Goal: Find contact information: Find contact information

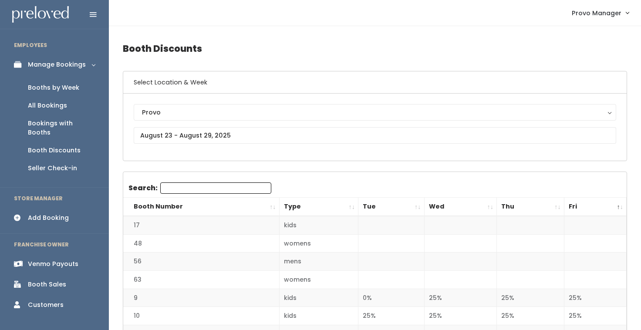
click at [68, 86] on div "Booths by Week" at bounding box center [53, 87] width 51 height 9
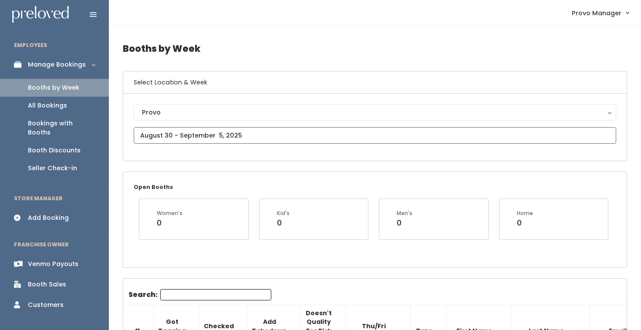
click at [254, 137] on input "text" at bounding box center [375, 135] width 483 height 17
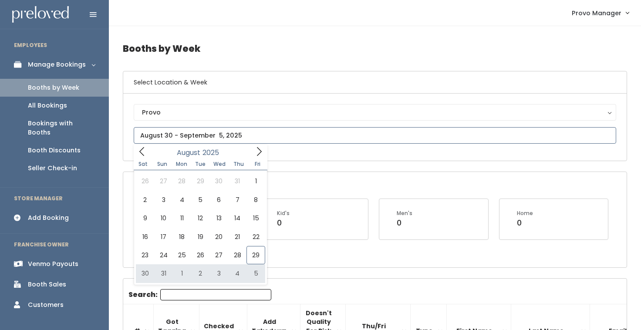
type input "August 30 to September 5"
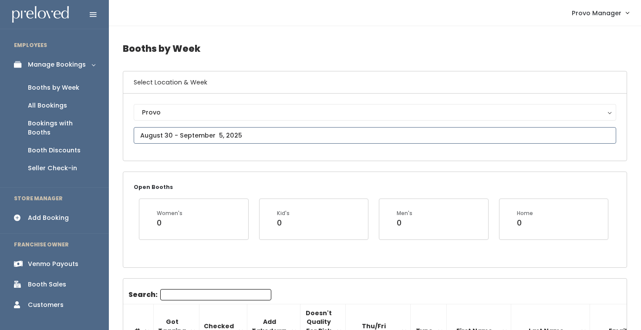
click at [191, 140] on input "text" at bounding box center [375, 135] width 483 height 17
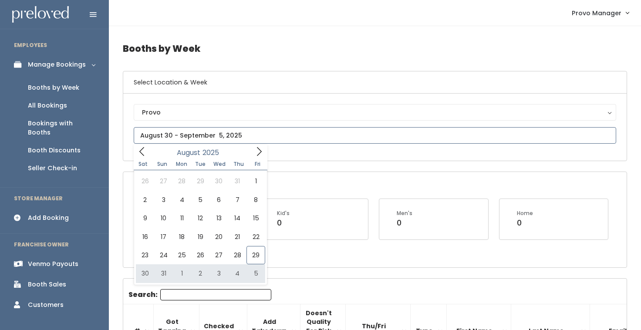
type input "August 30 to September 5"
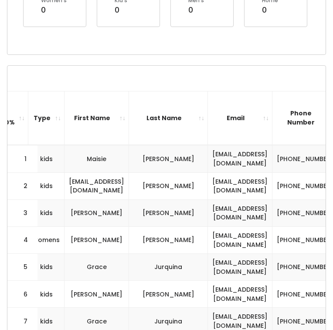
scroll to position [0, 268]
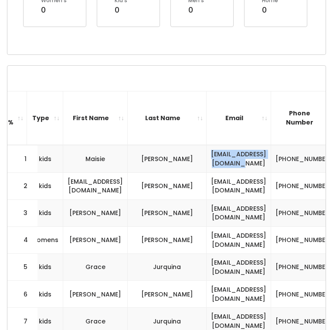
drag, startPoint x: 290, startPoint y: 158, endPoint x: 191, endPoint y: 154, distance: 99.0
click at [207, 154] on td "[EMAIL_ADDRESS][DOMAIN_NAME]" at bounding box center [239, 158] width 64 height 27
copy td "[EMAIL_ADDRESS][DOMAIN_NAME]"
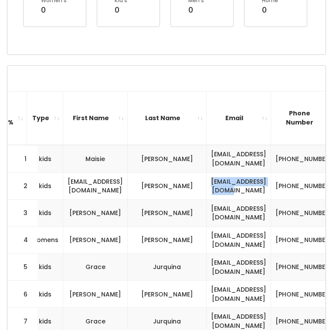
drag, startPoint x: 284, startPoint y: 186, endPoint x: 190, endPoint y: 186, distance: 94.5
click at [207, 186] on td "[EMAIL_ADDRESS][DOMAIN_NAME]" at bounding box center [239, 186] width 64 height 27
copy td "[EMAIL_ADDRESS][DOMAIN_NAME]"
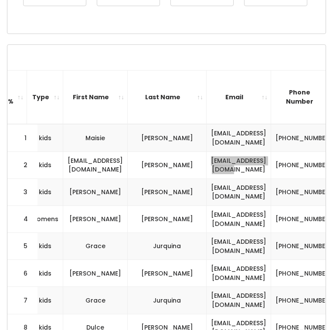
scroll to position [241, 0]
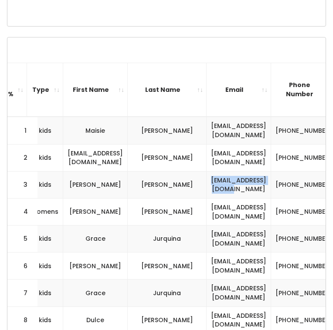
drag, startPoint x: 293, startPoint y: 184, endPoint x: 187, endPoint y: 184, distance: 105.9
click at [207, 184] on td "[EMAIL_ADDRESS][DOMAIN_NAME]" at bounding box center [239, 184] width 64 height 27
copy td "[EMAIL_ADDRESS][DOMAIN_NAME]"
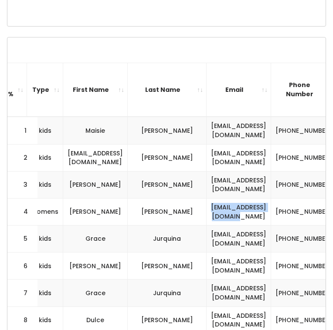
drag, startPoint x: 287, startPoint y: 213, endPoint x: 186, endPoint y: 209, distance: 100.7
click at [207, 210] on td "[EMAIL_ADDRESS][DOMAIN_NAME]" at bounding box center [239, 211] width 64 height 27
copy td "[EMAIL_ADDRESS][DOMAIN_NAME]"
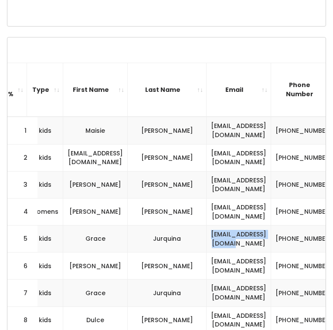
drag, startPoint x: 292, startPoint y: 238, endPoint x: 187, endPoint y: 237, distance: 105.0
click at [207, 237] on td "[EMAIL_ADDRESS][DOMAIN_NAME]" at bounding box center [239, 239] width 64 height 27
copy td "[EMAIL_ADDRESS][DOMAIN_NAME]"
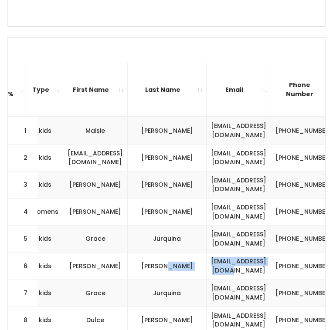
drag, startPoint x: 282, startPoint y: 272, endPoint x: 176, endPoint y: 262, distance: 106.8
click at [176, 262] on tr "6 kids [PERSON_NAME] [EMAIL_ADDRESS][DOMAIN_NAME] [PHONE_NUMBER] hananderson" at bounding box center [101, 266] width 724 height 27
copy tr "[EMAIL_ADDRESS][DOMAIN_NAME]"
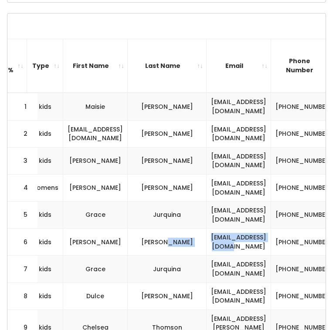
scroll to position [275, 0]
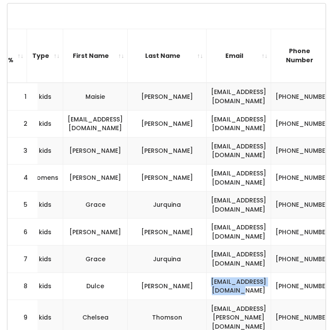
drag, startPoint x: 285, startPoint y: 288, endPoint x: 190, endPoint y: 283, distance: 95.1
click at [207, 285] on td "[EMAIL_ADDRESS][DOMAIN_NAME]" at bounding box center [239, 286] width 64 height 27
copy td "[EMAIL_ADDRESS][DOMAIN_NAME]"
drag, startPoint x: 292, startPoint y: 312, endPoint x: 176, endPoint y: 312, distance: 116.3
click at [176, 312] on tr "9 kids [PERSON_NAME] [EMAIL_ADDRESS][PERSON_NAME][DOMAIN_NAME] [PHONE_NUMBER] c…" at bounding box center [101, 318] width 724 height 36
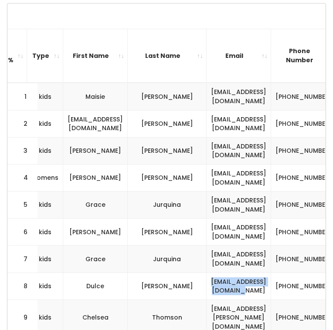
copy tr "[EMAIL_ADDRESS][PERSON_NAME][DOMAIN_NAME]"
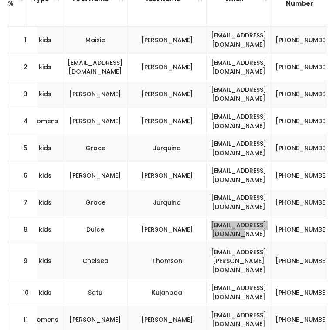
scroll to position [339, 0]
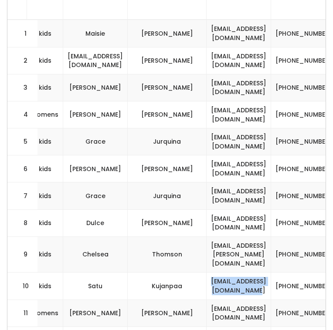
drag, startPoint x: 288, startPoint y: 274, endPoint x: 189, endPoint y: 272, distance: 99.8
click at [207, 274] on td "[EMAIL_ADDRESS][DOMAIN_NAME]" at bounding box center [239, 286] width 64 height 27
copy td "[EMAIL_ADDRESS][DOMAIN_NAME]"
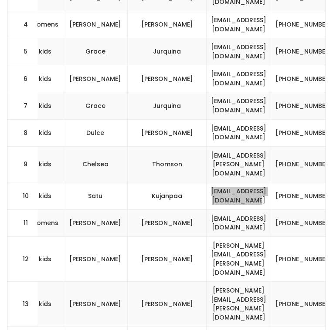
scroll to position [441, 0]
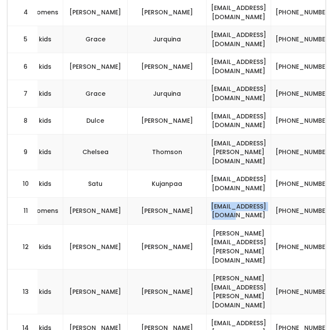
drag, startPoint x: 283, startPoint y: 207, endPoint x: 188, endPoint y: 198, distance: 95.4
click at [207, 198] on td "[EMAIL_ADDRESS][DOMAIN_NAME]" at bounding box center [239, 210] width 64 height 27
copy td "[EMAIL_ADDRESS][DOMAIN_NAME]"
click at [207, 228] on td "[PERSON_NAME][EMAIL_ADDRESS][PERSON_NAME][DOMAIN_NAME]" at bounding box center [239, 246] width 64 height 45
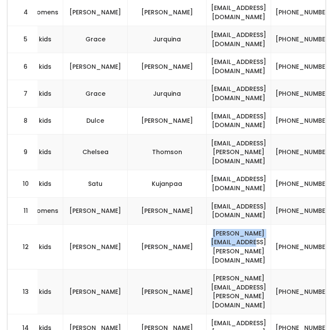
drag, startPoint x: 288, startPoint y: 232, endPoint x: 187, endPoint y: 228, distance: 100.7
click at [207, 228] on td "[PERSON_NAME][EMAIL_ADDRESS][PERSON_NAME][DOMAIN_NAME]" at bounding box center [239, 246] width 64 height 45
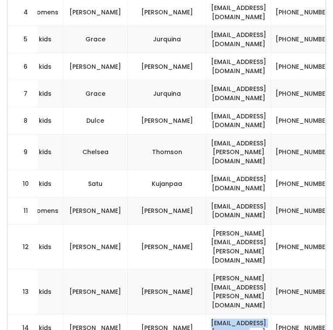
drag, startPoint x: 288, startPoint y: 281, endPoint x: 187, endPoint y: 283, distance: 100.2
click at [207, 315] on td "[EMAIL_ADDRESS][DOMAIN_NAME]" at bounding box center [239, 328] width 64 height 27
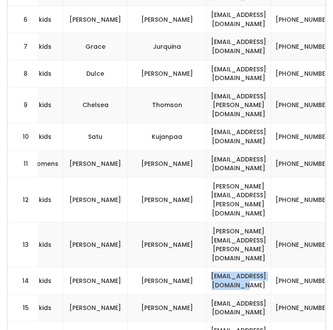
scroll to position [496, 0]
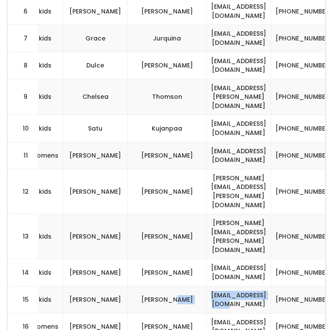
drag, startPoint x: 281, startPoint y: 254, endPoint x: 175, endPoint y: 254, distance: 106.3
click at [176, 286] on tr "15 kids [PERSON_NAME] [EMAIL_ADDRESS][DOMAIN_NAME] [PHONE_NUMBER] rayraymilla" at bounding box center [101, 299] width 724 height 27
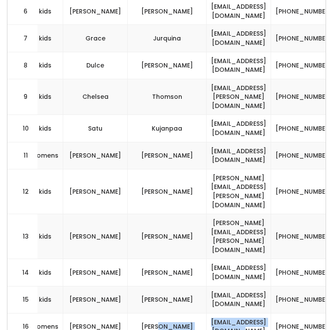
drag, startPoint x: 288, startPoint y: 283, endPoint x: 162, endPoint y: 282, distance: 125.9
click at [162, 313] on tr "16 womens [PERSON_NAME] [EMAIL_ADDRESS][DOMAIN_NAME] [PHONE_NUMBER] owen_blackm…" at bounding box center [101, 326] width 724 height 27
click at [271, 313] on td "[EMAIL_ADDRESS][DOMAIN_NAME]" at bounding box center [239, 326] width 64 height 27
drag, startPoint x: 287, startPoint y: 286, endPoint x: 179, endPoint y: 282, distance: 108.1
click at [179, 313] on tr "16 womens [PERSON_NAME] [EMAIL_ADDRESS][DOMAIN_NAME] [PHONE_NUMBER] owen_blackm…" at bounding box center [101, 326] width 724 height 27
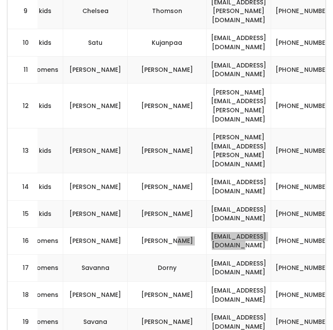
scroll to position [596, 0]
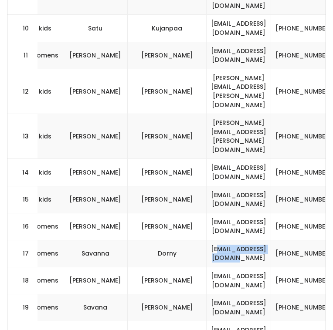
drag, startPoint x: 290, startPoint y: 210, endPoint x: 202, endPoint y: 205, distance: 88.1
click at [207, 240] on td "[EMAIL_ADDRESS][DOMAIN_NAME]" at bounding box center [239, 253] width 64 height 27
click at [210, 240] on td "[EMAIL_ADDRESS][DOMAIN_NAME]" at bounding box center [239, 253] width 64 height 27
drag, startPoint x: 193, startPoint y: 208, endPoint x: 296, endPoint y: 207, distance: 103.3
click at [299, 240] on tr "17 womens [PERSON_NAME] [EMAIL_ADDRESS][DOMAIN_NAME] [PHONE_NUMBER] savannadorny" at bounding box center [101, 253] width 724 height 27
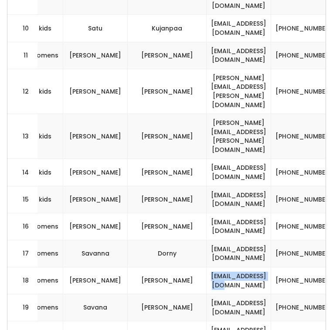
drag, startPoint x: 280, startPoint y: 235, endPoint x: 195, endPoint y: 235, distance: 85.0
click at [207, 268] on td "[EMAIL_ADDRESS][DOMAIN_NAME]" at bounding box center [239, 281] width 64 height 27
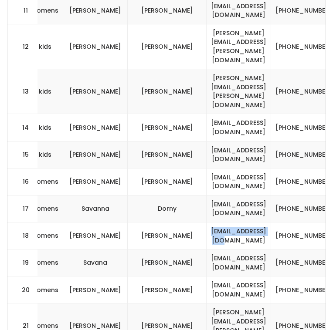
scroll to position [650, 0]
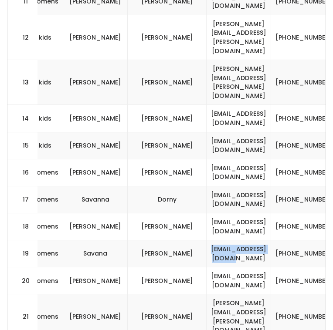
drag, startPoint x: 285, startPoint y: 211, endPoint x: 183, endPoint y: 210, distance: 101.1
click at [207, 241] on td "[EMAIL_ADDRESS][DOMAIN_NAME]" at bounding box center [239, 254] width 64 height 27
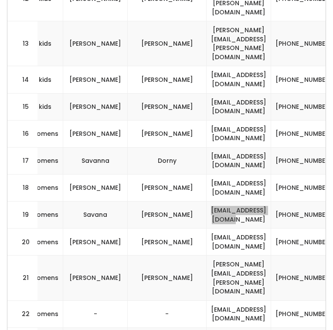
scroll to position [695, 0]
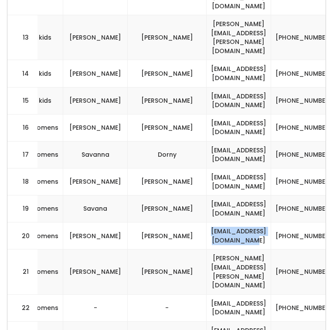
drag, startPoint x: 282, startPoint y: 193, endPoint x: 192, endPoint y: 192, distance: 90.2
click at [207, 223] on td "[EMAIL_ADDRESS][DOMAIN_NAME]" at bounding box center [239, 236] width 64 height 27
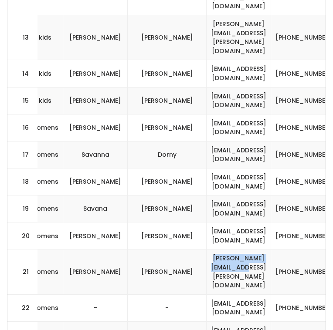
drag, startPoint x: 282, startPoint y: 217, endPoint x: 193, endPoint y: 214, distance: 88.9
click at [207, 250] on td "[PERSON_NAME][EMAIL_ADDRESS][PERSON_NAME][DOMAIN_NAME]" at bounding box center [239, 272] width 64 height 45
drag, startPoint x: 293, startPoint y: 247, endPoint x: 185, endPoint y: 244, distance: 107.7
click at [207, 295] on td "[EMAIL_ADDRESS][DOMAIN_NAME]" at bounding box center [239, 308] width 64 height 27
drag, startPoint x: 279, startPoint y: 272, endPoint x: 179, endPoint y: 268, distance: 100.3
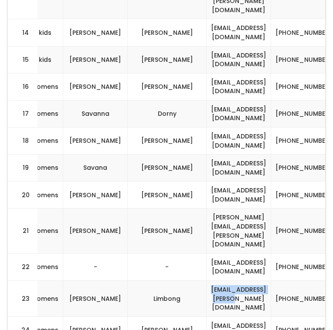
scroll to position [745, 0]
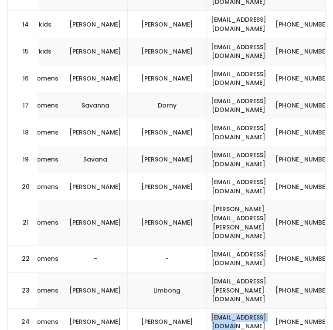
drag, startPoint x: 285, startPoint y: 254, endPoint x: 185, endPoint y: 252, distance: 99.8
click at [207, 308] on td "[EMAIL_ADDRESS][DOMAIN_NAME]" at bounding box center [239, 321] width 64 height 27
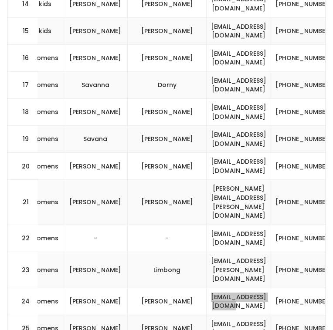
scroll to position [766, 0]
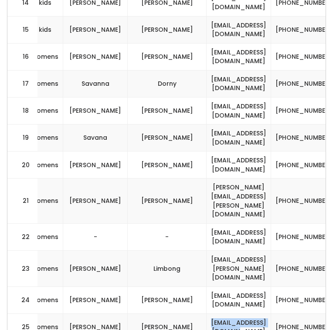
drag, startPoint x: 284, startPoint y: 256, endPoint x: 183, endPoint y: 254, distance: 100.7
click at [207, 314] on td "[EMAIL_ADDRESS][DOMAIN_NAME]" at bounding box center [239, 327] width 64 height 27
drag, startPoint x: 287, startPoint y: 284, endPoint x: 186, endPoint y: 285, distance: 101.1
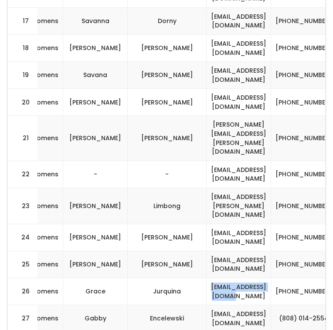
scroll to position [833, 0]
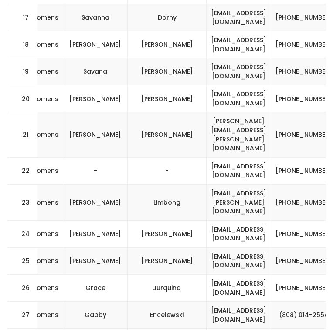
drag, startPoint x: 286, startPoint y: 248, endPoint x: 193, endPoint y: 247, distance: 92.4
click at [207, 302] on td "[EMAIL_ADDRESS][DOMAIN_NAME]" at bounding box center [239, 315] width 64 height 27
click at [218, 302] on td "[EMAIL_ADDRESS][DOMAIN_NAME]" at bounding box center [239, 315] width 64 height 27
drag, startPoint x: 291, startPoint y: 244, endPoint x: 168, endPoint y: 243, distance: 123.7
click at [168, 302] on tr "27 womens [PERSON_NAME] [EMAIL_ADDRESS][DOMAIN_NAME] (808) 014-2554 gabby5benson" at bounding box center [101, 315] width 724 height 27
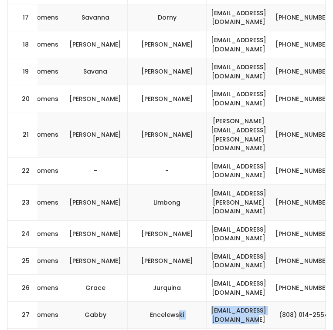
click at [168, 302] on td "Encelewski" at bounding box center [167, 315] width 79 height 27
drag, startPoint x: 291, startPoint y: 248, endPoint x: 177, endPoint y: 246, distance: 114.2
click at [177, 302] on tr "27 womens [PERSON_NAME] [EMAIL_ADDRESS][DOMAIN_NAME] (808) 014-2554 gabby5benson" at bounding box center [101, 315] width 724 height 27
drag, startPoint x: 294, startPoint y: 273, endPoint x: 184, endPoint y: 270, distance: 109.8
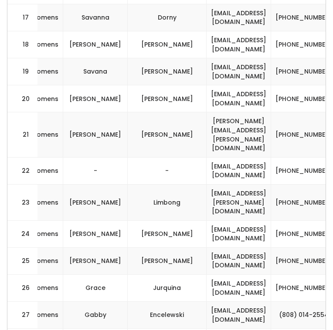
drag, startPoint x: 279, startPoint y: 299, endPoint x: 195, endPoint y: 296, distance: 84.6
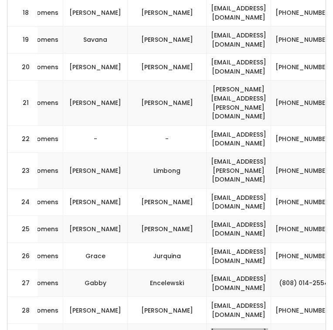
scroll to position [873, 0]
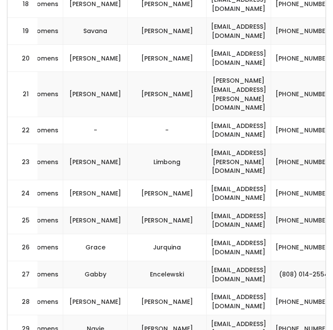
drag, startPoint x: 285, startPoint y: 283, endPoint x: 177, endPoint y: 282, distance: 108.1
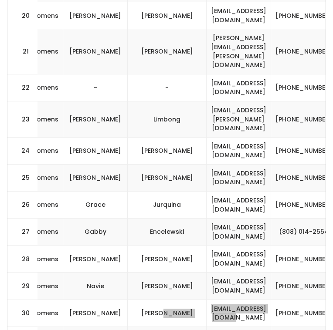
scroll to position [915, 0]
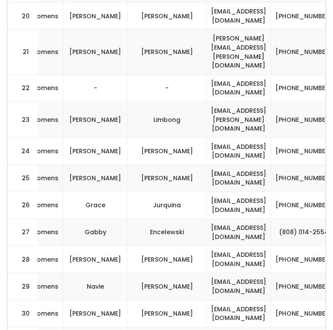
drag, startPoint x: 281, startPoint y: 269, endPoint x: 179, endPoint y: 268, distance: 102.0
drag, startPoint x: 291, startPoint y: 298, endPoint x: 178, endPoint y: 293, distance: 112.5
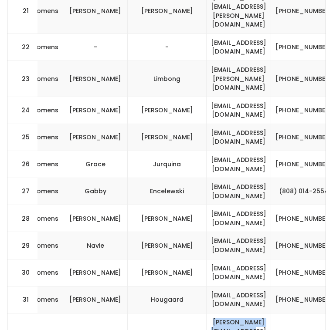
scroll to position [964, 0]
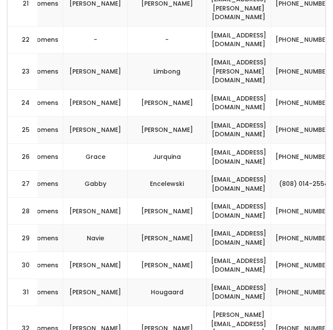
drag, startPoint x: 288, startPoint y: 277, endPoint x: 161, endPoint y: 276, distance: 126.8
drag, startPoint x: 290, startPoint y: 277, endPoint x: 185, endPoint y: 277, distance: 105.4
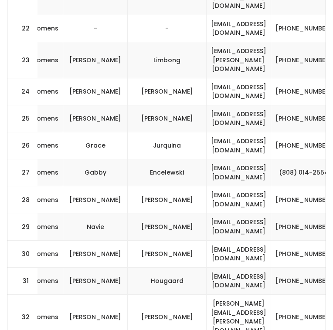
scroll to position [972, 0]
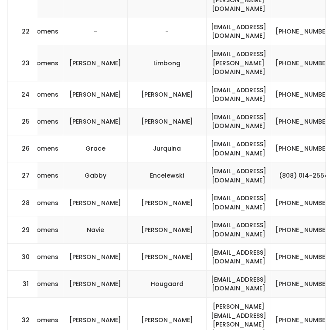
drag, startPoint x: 290, startPoint y: 298, endPoint x: 189, endPoint y: 293, distance: 101.2
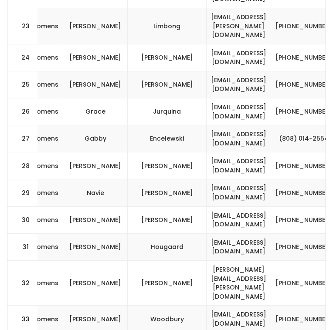
scroll to position [1022, 0]
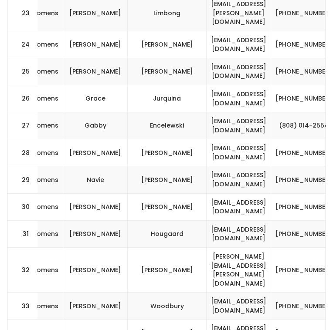
drag, startPoint x: 291, startPoint y: 272, endPoint x: 191, endPoint y: 271, distance: 99.3
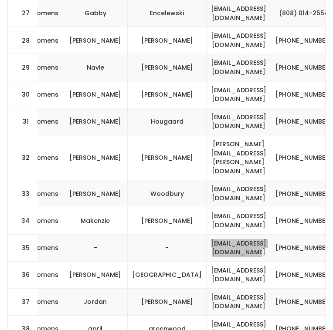
scroll to position [1145, 0]
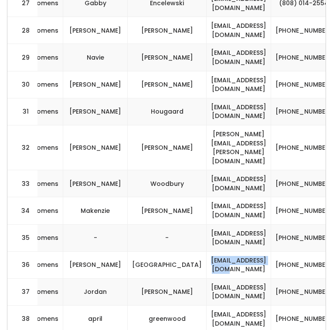
drag, startPoint x: 282, startPoint y: 181, endPoint x: 199, endPoint y: 176, distance: 83.8
click at [207, 251] on td "[EMAIL_ADDRESS][DOMAIN_NAME]" at bounding box center [239, 264] width 64 height 27
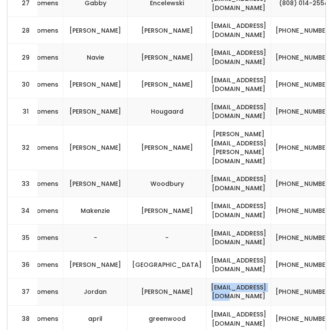
drag, startPoint x: 275, startPoint y: 205, endPoint x: 197, endPoint y: 205, distance: 78.0
click at [207, 278] on td "[EMAIL_ADDRESS][DOMAIN_NAME]" at bounding box center [239, 291] width 64 height 27
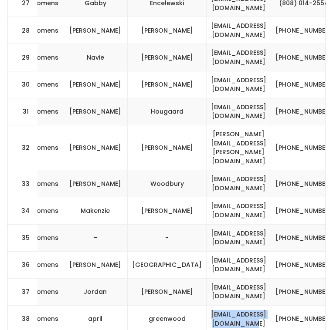
drag, startPoint x: 292, startPoint y: 229, endPoint x: 176, endPoint y: 227, distance: 116.8
click at [176, 306] on tr "38 womens [PERSON_NAME] [EMAIL_ADDRESS][DOMAIN_NAME] [PHONE_NUMBER] april-green…" at bounding box center [101, 319] width 724 height 27
drag, startPoint x: 286, startPoint y: 255, endPoint x: 181, endPoint y: 254, distance: 105.5
drag, startPoint x: 287, startPoint y: 283, endPoint x: 189, endPoint y: 278, distance: 98.6
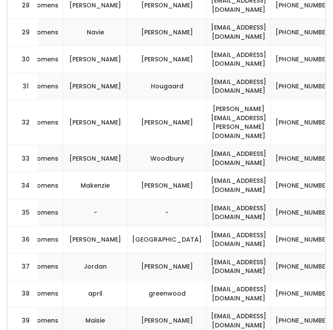
scroll to position [1173, 0]
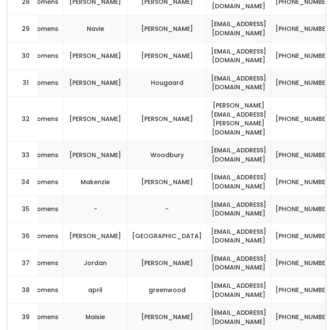
drag, startPoint x: 287, startPoint y: 287, endPoint x: 196, endPoint y: 282, distance: 90.7
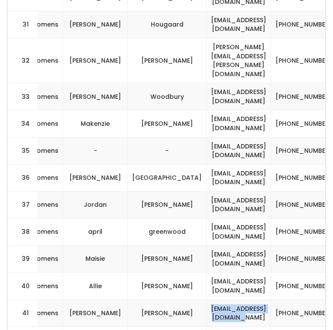
scroll to position [1242, 0]
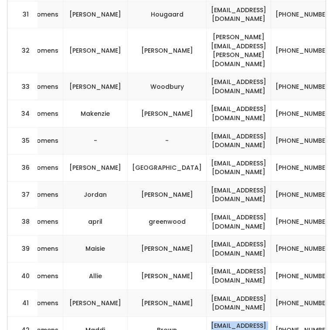
drag, startPoint x: 291, startPoint y: 241, endPoint x: 190, endPoint y: 239, distance: 101.1
click at [207, 317] on td "[EMAIL_ADDRESS][DOMAIN_NAME]" at bounding box center [239, 330] width 64 height 27
drag, startPoint x: 284, startPoint y: 266, endPoint x: 200, endPoint y: 267, distance: 84.5
drag, startPoint x: 286, startPoint y: 296, endPoint x: 207, endPoint y: 281, distance: 80.7
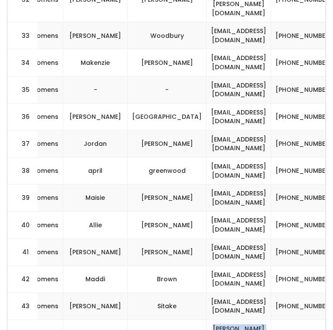
scroll to position [1294, 0]
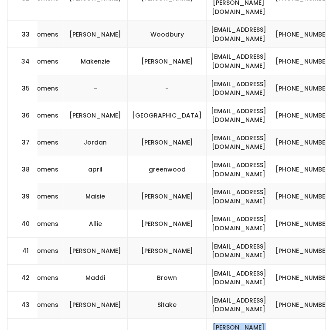
drag, startPoint x: 284, startPoint y: 272, endPoint x: 178, endPoint y: 268, distance: 106.0
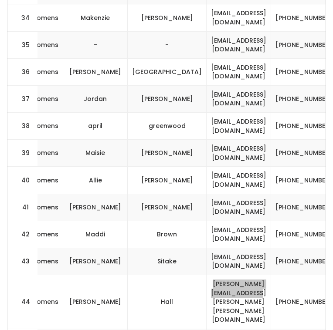
scroll to position [1340, 0]
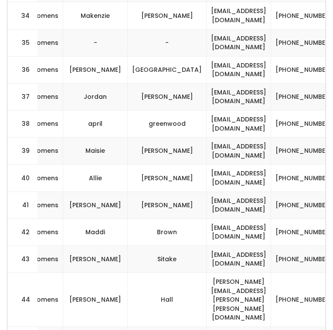
drag, startPoint x: 292, startPoint y: 254, endPoint x: 190, endPoint y: 249, distance: 101.7
drag, startPoint x: 285, startPoint y: 281, endPoint x: 199, endPoint y: 276, distance: 85.5
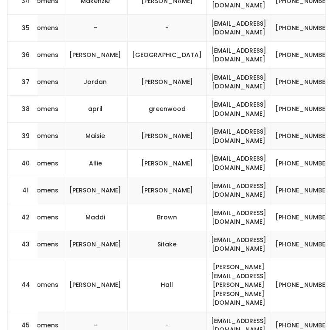
scroll to position [1355, 0]
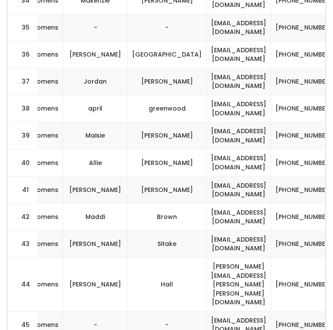
drag, startPoint x: 287, startPoint y: 289, endPoint x: 180, endPoint y: 289, distance: 106.7
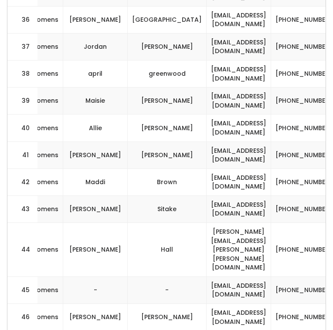
scroll to position [1404, 0]
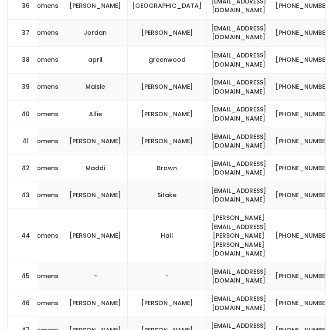
drag, startPoint x: 286, startPoint y: 272, endPoint x: 192, endPoint y: 268, distance: 93.8
drag, startPoint x: 273, startPoint y: 297, endPoint x: 177, endPoint y: 297, distance: 95.4
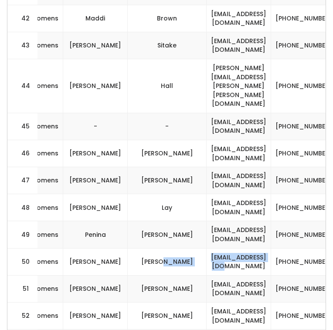
scroll to position [1557, 0]
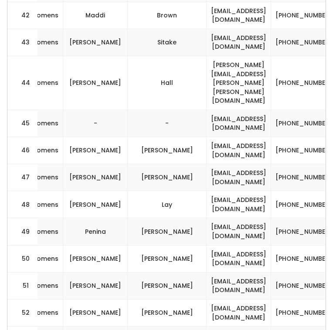
drag, startPoint x: 281, startPoint y: 245, endPoint x: 196, endPoint y: 251, distance: 85.6
drag, startPoint x: 203, startPoint y: 251, endPoint x: 288, endPoint y: 248, distance: 85.0
drag, startPoint x: 280, startPoint y: 278, endPoint x: 190, endPoint y: 276, distance: 89.3
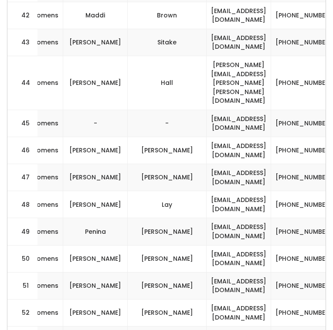
drag, startPoint x: 285, startPoint y: 305, endPoint x: 186, endPoint y: 305, distance: 99.3
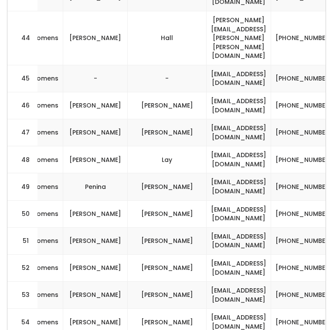
drag, startPoint x: 201, startPoint y: 288, endPoint x: 289, endPoint y: 288, distance: 87.6
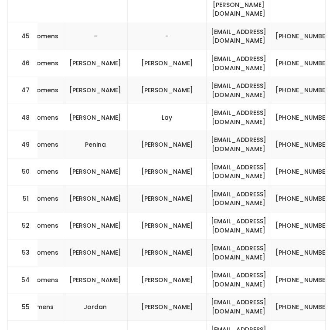
drag, startPoint x: 289, startPoint y: 274, endPoint x: 188, endPoint y: 269, distance: 101.2
drag, startPoint x: 282, startPoint y: 298, endPoint x: 194, endPoint y: 298, distance: 88.0
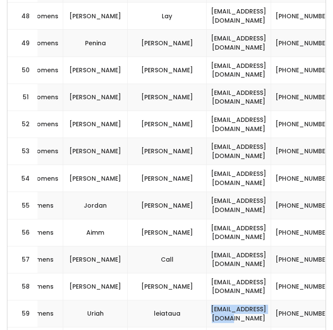
scroll to position [1760, 0]
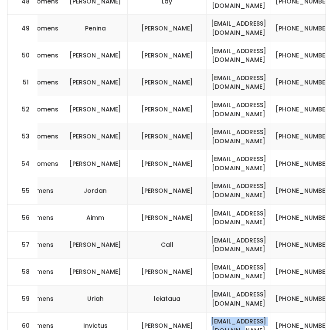
drag, startPoint x: 283, startPoint y: 212, endPoint x: 200, endPoint y: 210, distance: 82.8
click at [207, 313] on td "[EMAIL_ADDRESS][DOMAIN_NAME]" at bounding box center [239, 326] width 64 height 27
drag, startPoint x: 288, startPoint y: 238, endPoint x: 178, endPoint y: 238, distance: 110.2
drag, startPoint x: 274, startPoint y: 264, endPoint x: 180, endPoint y: 263, distance: 93.2
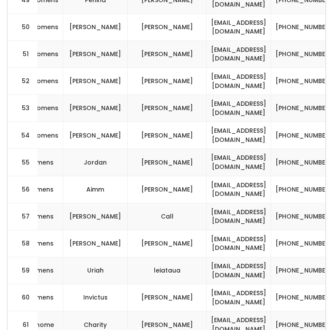
drag, startPoint x: 281, startPoint y: 263, endPoint x: 187, endPoint y: 263, distance: 93.7
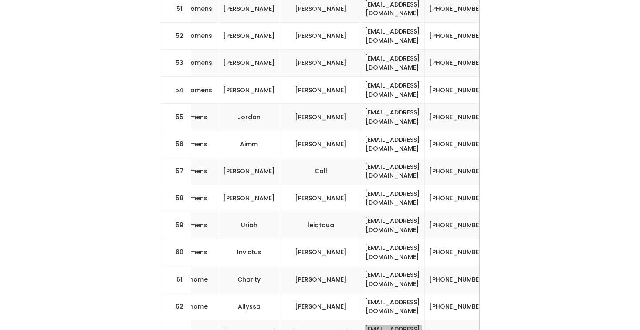
scroll to position [1844, 0]
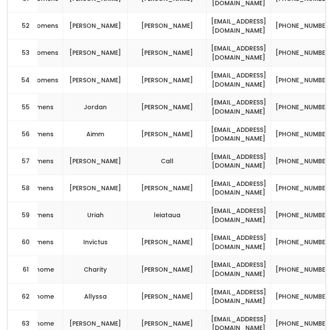
drag, startPoint x: 291, startPoint y: 239, endPoint x: 184, endPoint y: 231, distance: 107.0
drag, startPoint x: 293, startPoint y: 261, endPoint x: 186, endPoint y: 262, distance: 107.6
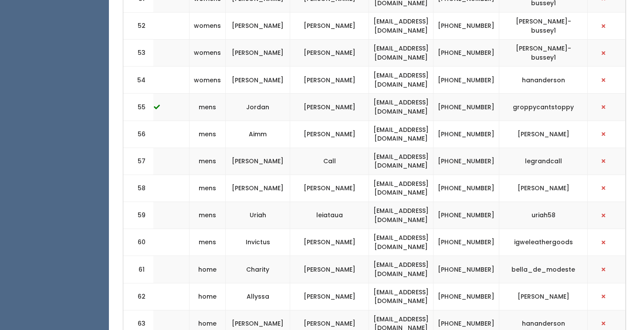
scroll to position [0, 207]
